Goal: Task Accomplishment & Management: Use online tool/utility

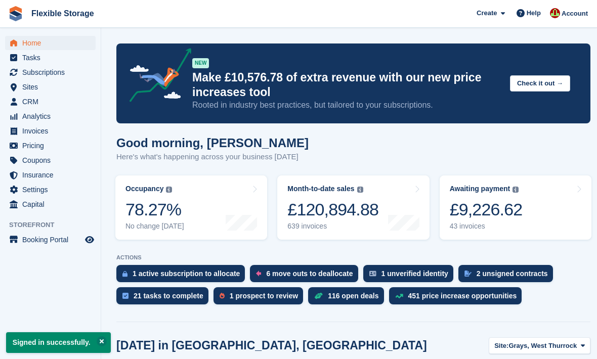
click at [43, 72] on span "Subscriptions" at bounding box center [52, 72] width 61 height 14
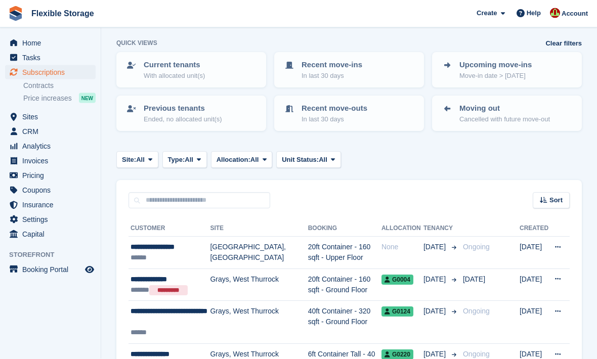
scroll to position [48, 0]
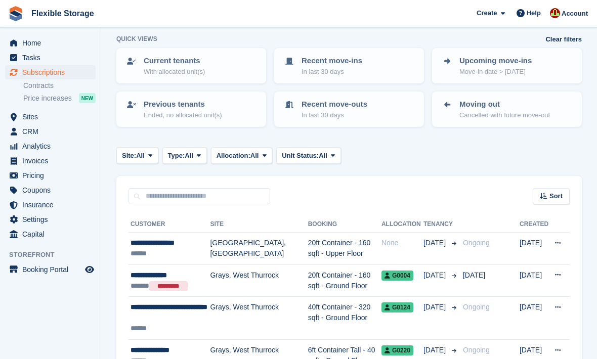
click at [178, 244] on div "**********" at bounding box center [169, 243] width 79 height 11
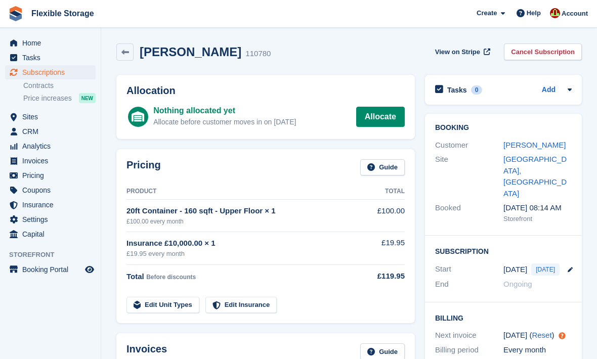
click at [390, 121] on link "Allocate" at bounding box center [380, 117] width 49 height 20
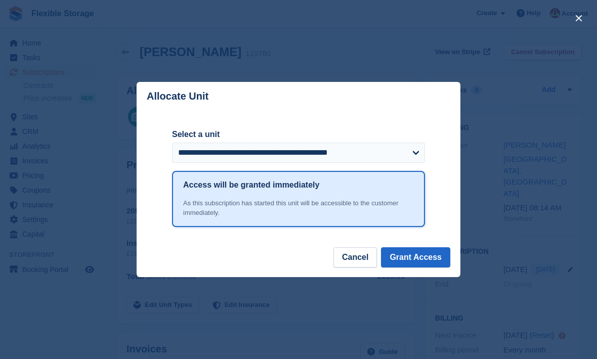
click at [355, 258] on button "Cancel" at bounding box center [354, 257] width 43 height 20
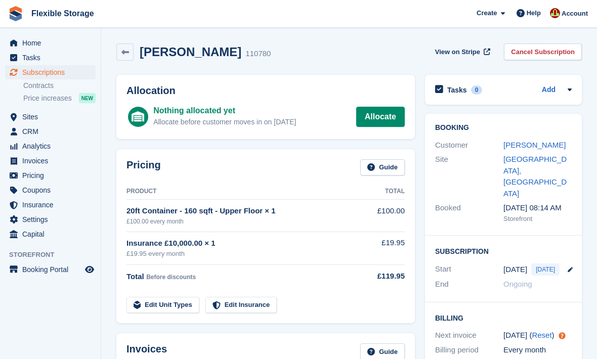
click at [31, 114] on span "Sites" at bounding box center [52, 117] width 61 height 14
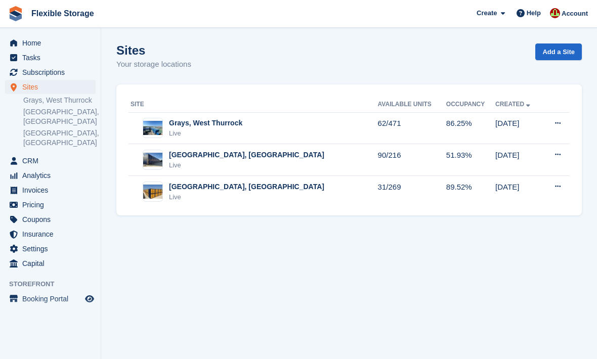
click at [378, 158] on td "90/216" at bounding box center [412, 160] width 68 height 32
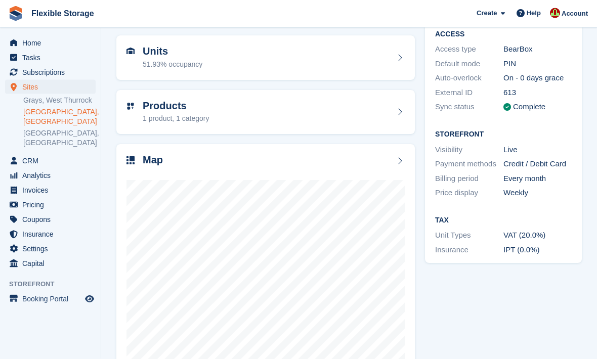
scroll to position [93, 0]
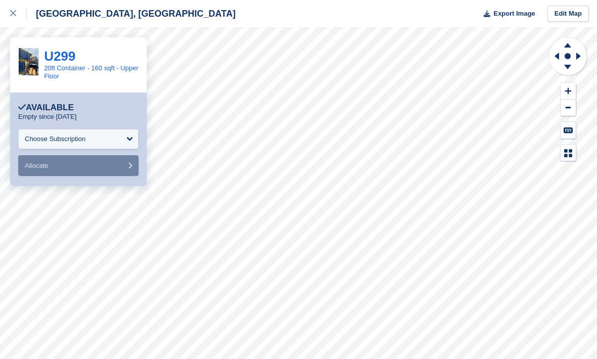
click at [43, 138] on div "Choose Subscription" at bounding box center [55, 139] width 61 height 10
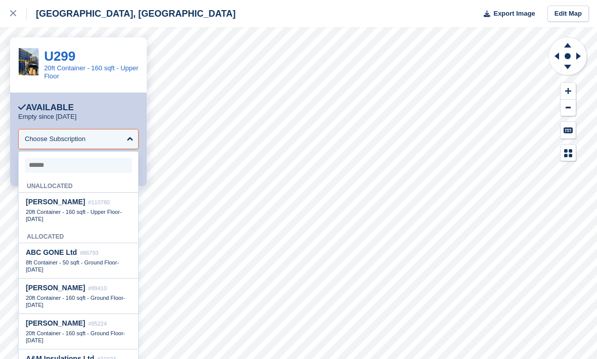
click at [50, 209] on span "20ft Container - 160 sqft - Upper Floor" at bounding box center [73, 212] width 94 height 6
select select "******"
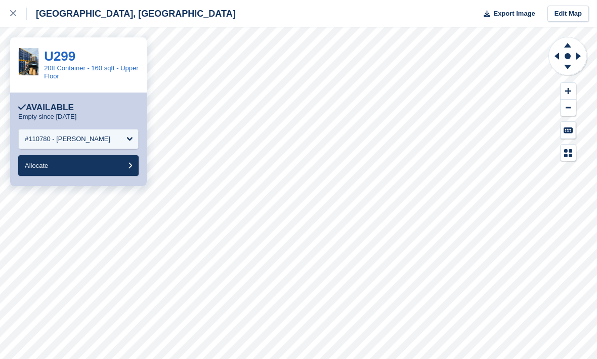
click at [44, 166] on span "Allocate" at bounding box center [36, 166] width 23 height 8
